Goal: Task Accomplishment & Management: Use online tool/utility

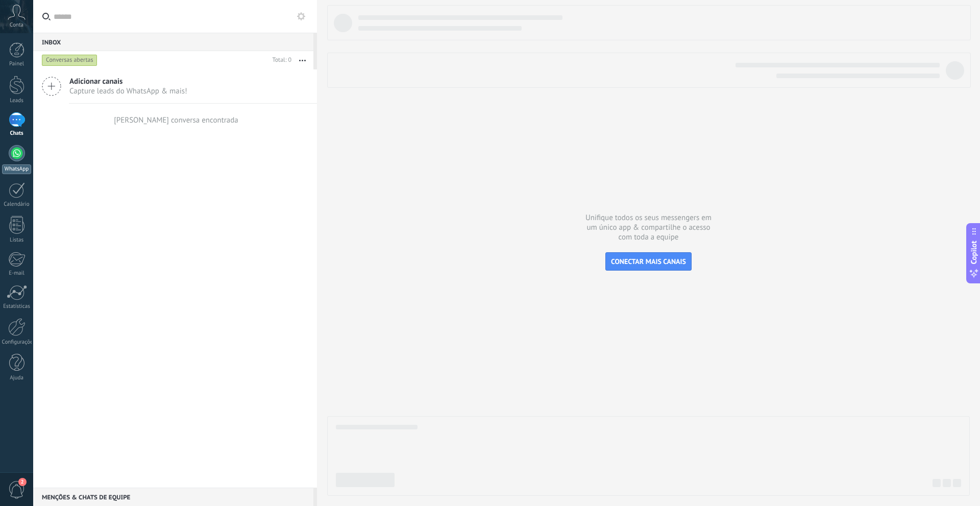
click at [7, 155] on link "WhatsApp" at bounding box center [16, 159] width 33 height 29
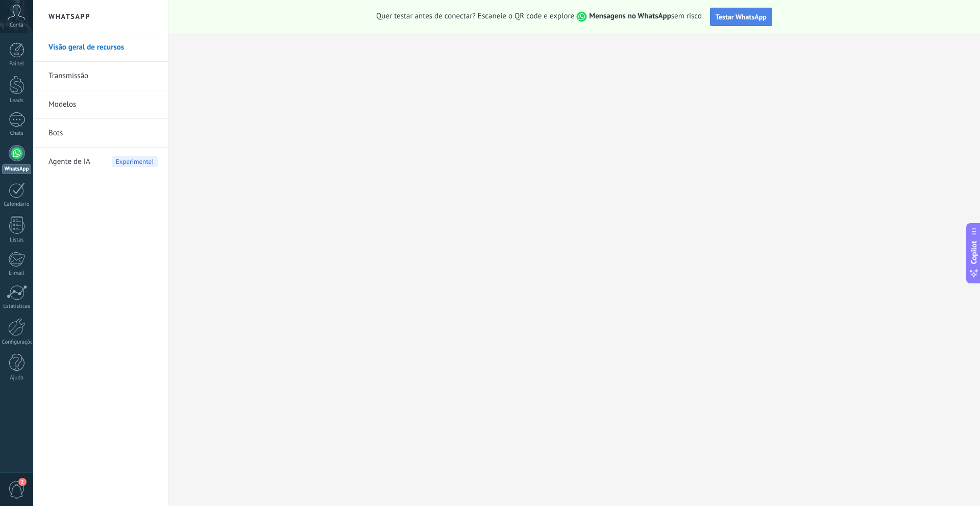
click at [729, 19] on span "Testar WhatsApp" at bounding box center [740, 16] width 51 height 9
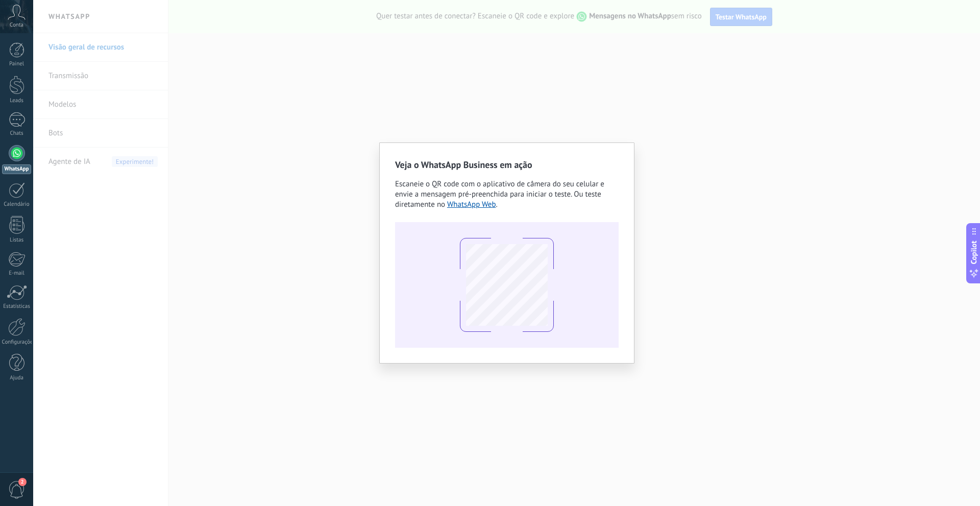
click at [415, 87] on div "Veja o WhatsApp Business em ação Escaneie o QR code com o aplicativo de câmera …" at bounding box center [506, 253] width 947 height 506
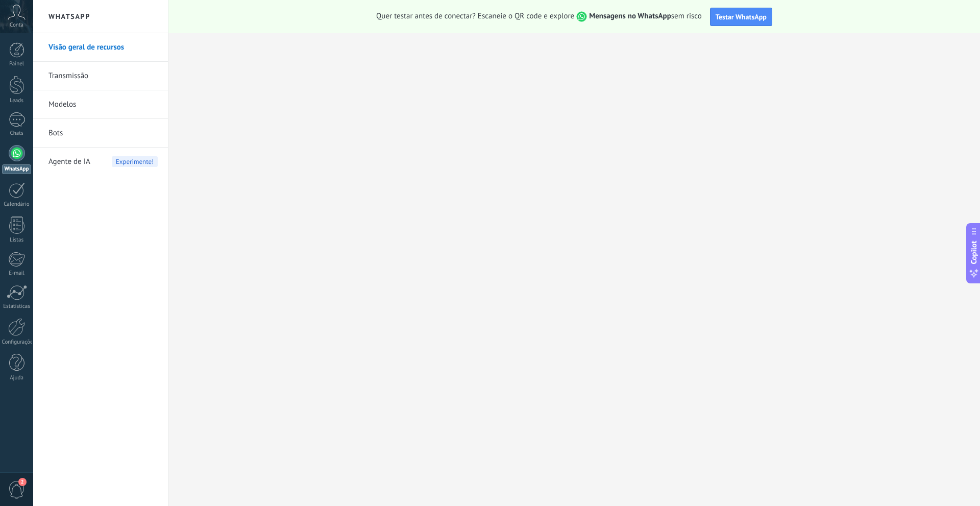
click at [14, 9] on icon at bounding box center [17, 12] width 18 height 15
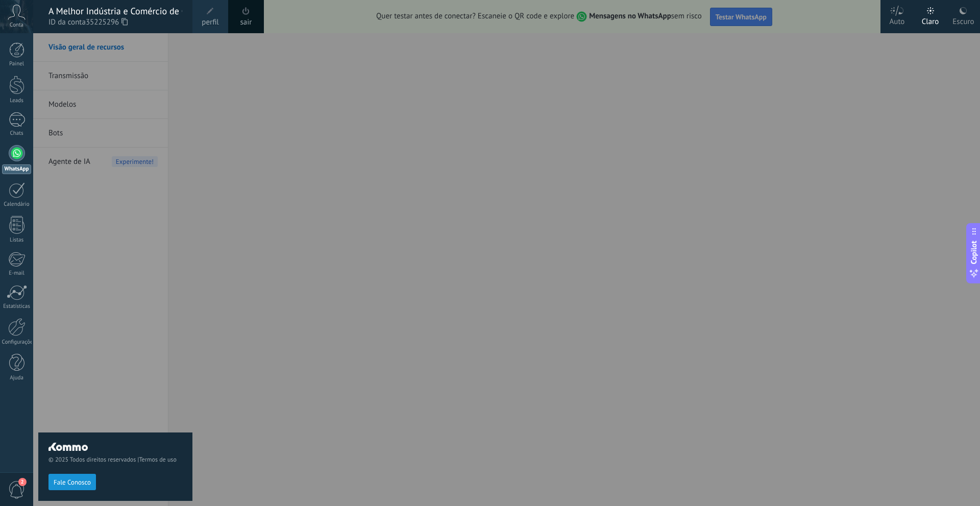
click at [106, 249] on div "© 2025 Todos direitos reservados | Termos de uso Fale Conosco" at bounding box center [115, 269] width 154 height 473
click at [958, 14] on div "Escuro" at bounding box center [962, 20] width 21 height 27
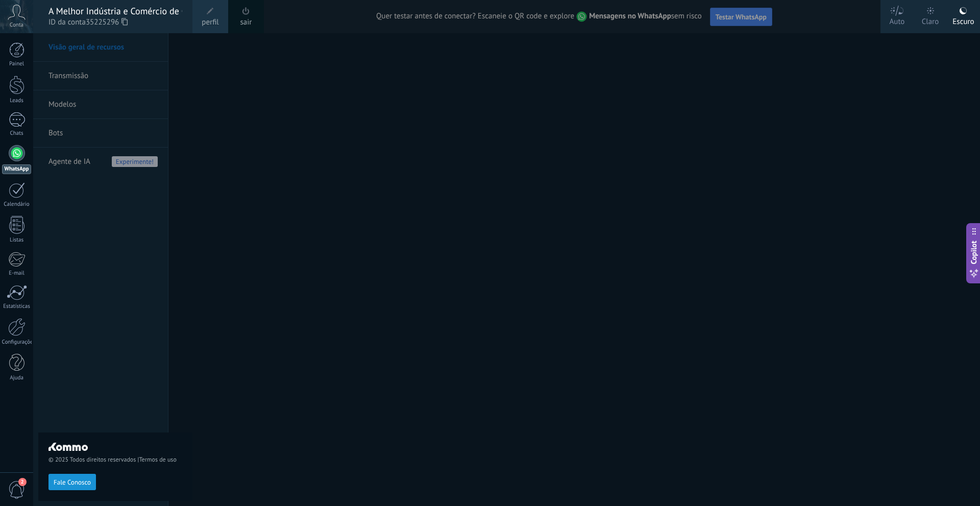
click at [95, 272] on div "© 2025 Todos direitos reservados | Termos de uso Fale Conosco" at bounding box center [115, 269] width 154 height 473
click at [21, 17] on icon at bounding box center [17, 12] width 18 height 15
